Goal: Information Seeking & Learning: Stay updated

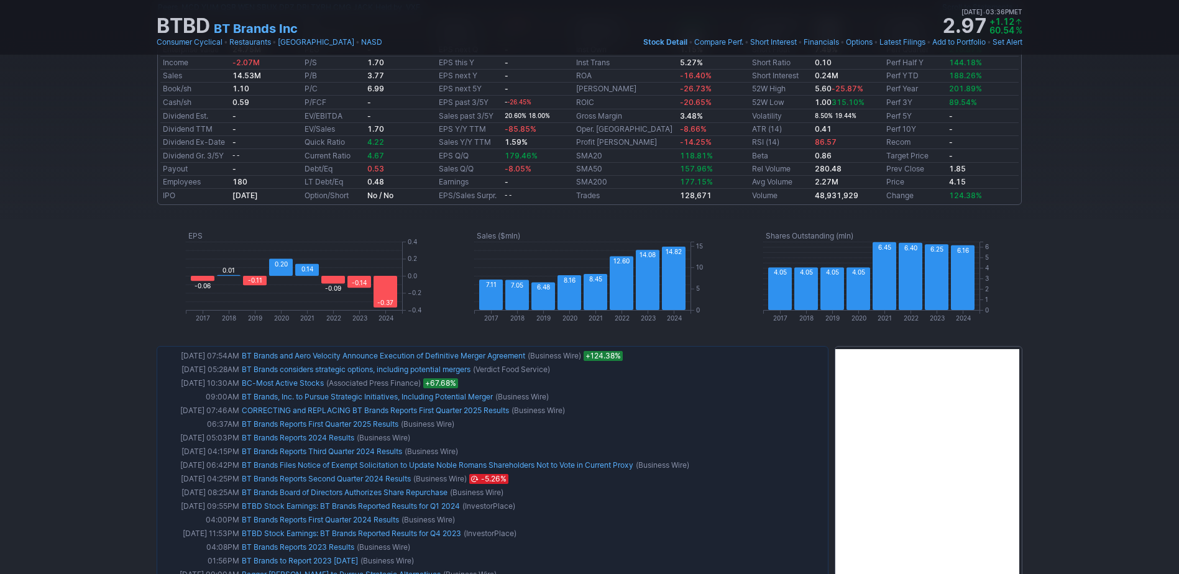
scroll to position [497, 0]
